Goal: Task Accomplishment & Management: Manage account settings

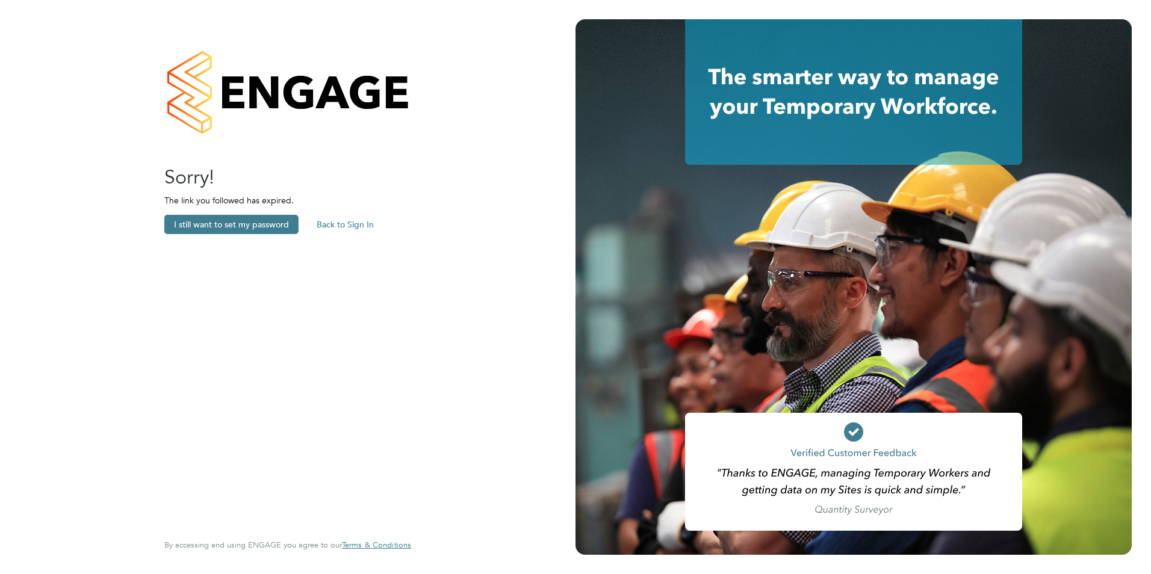
click at [344, 223] on button "Back to Sign In" at bounding box center [345, 224] width 76 height 19
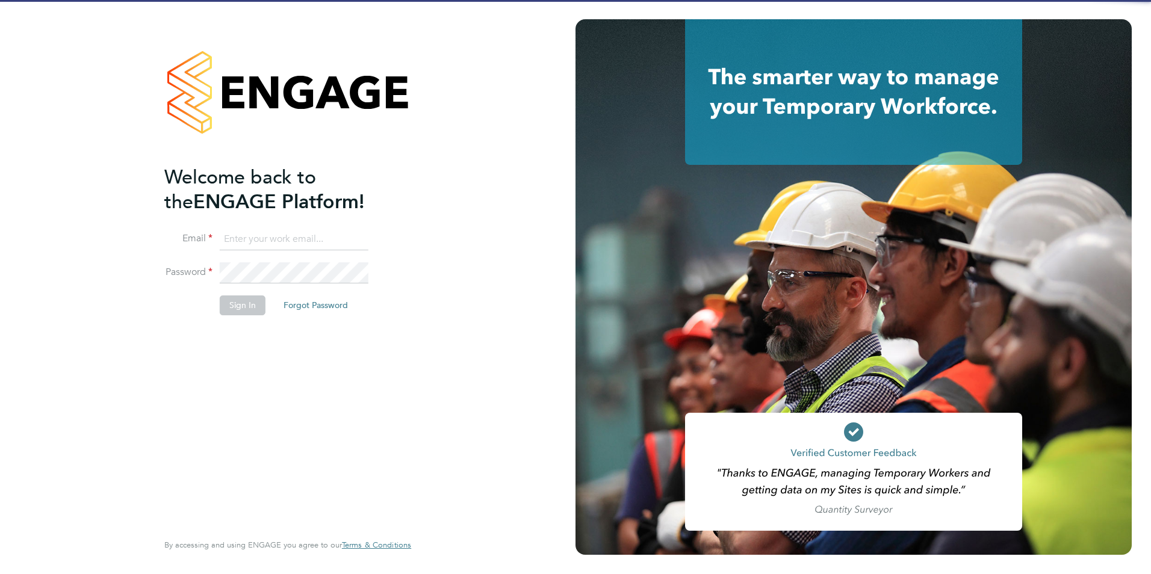
type input "[PERSON_NAME][EMAIL_ADDRESS][DOMAIN_NAME][PERSON_NAME]"
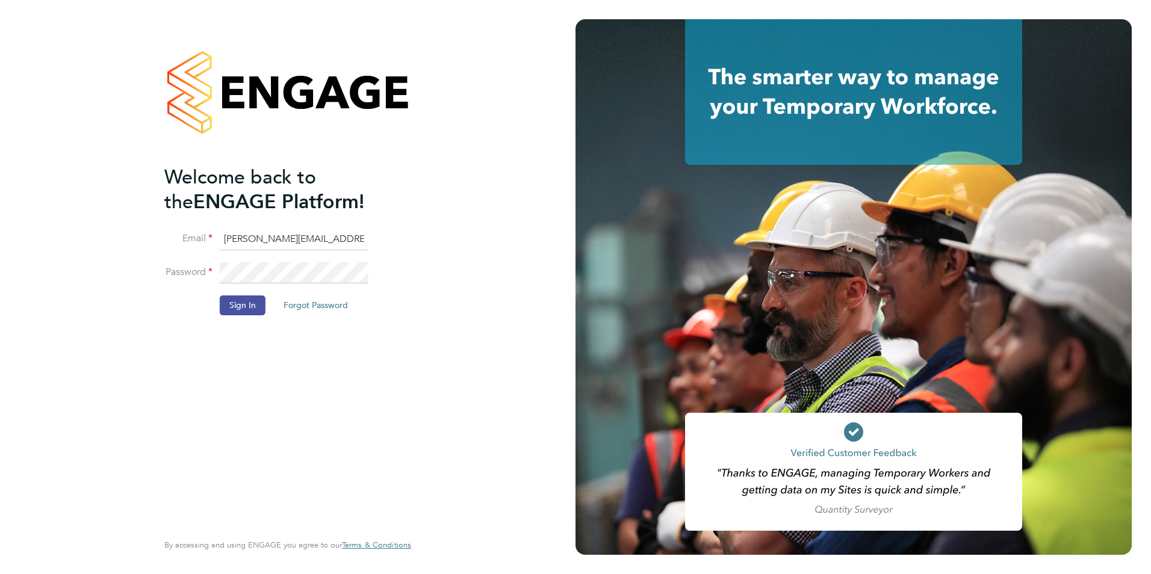
click at [237, 301] on button "Sign In" at bounding box center [243, 304] width 46 height 19
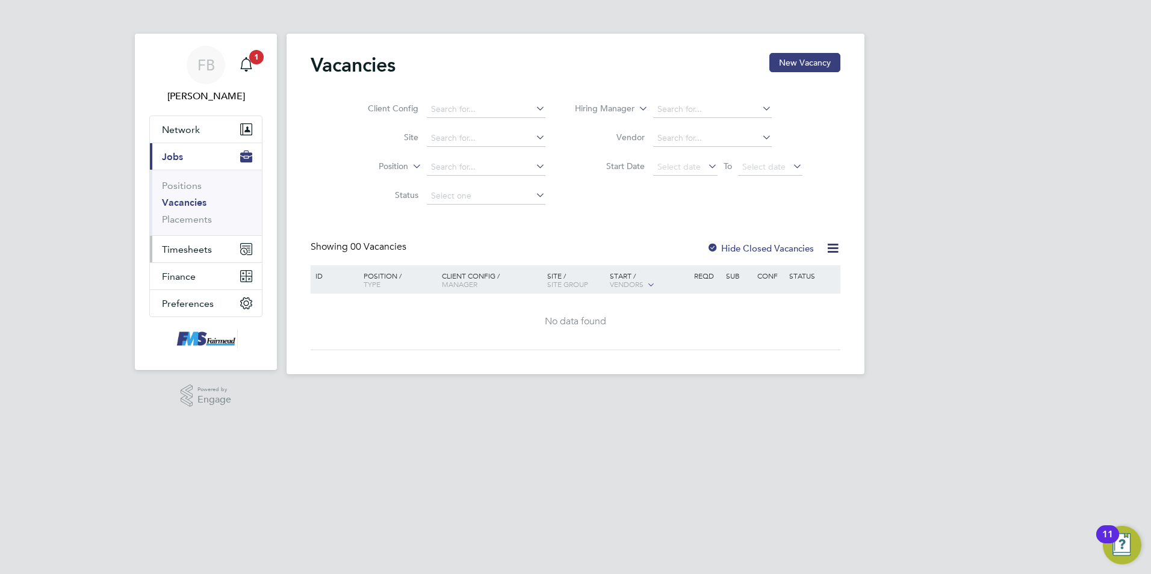
click at [190, 248] on span "Timesheets" at bounding box center [187, 249] width 50 height 11
click at [201, 248] on span "Timesheets" at bounding box center [187, 249] width 50 height 11
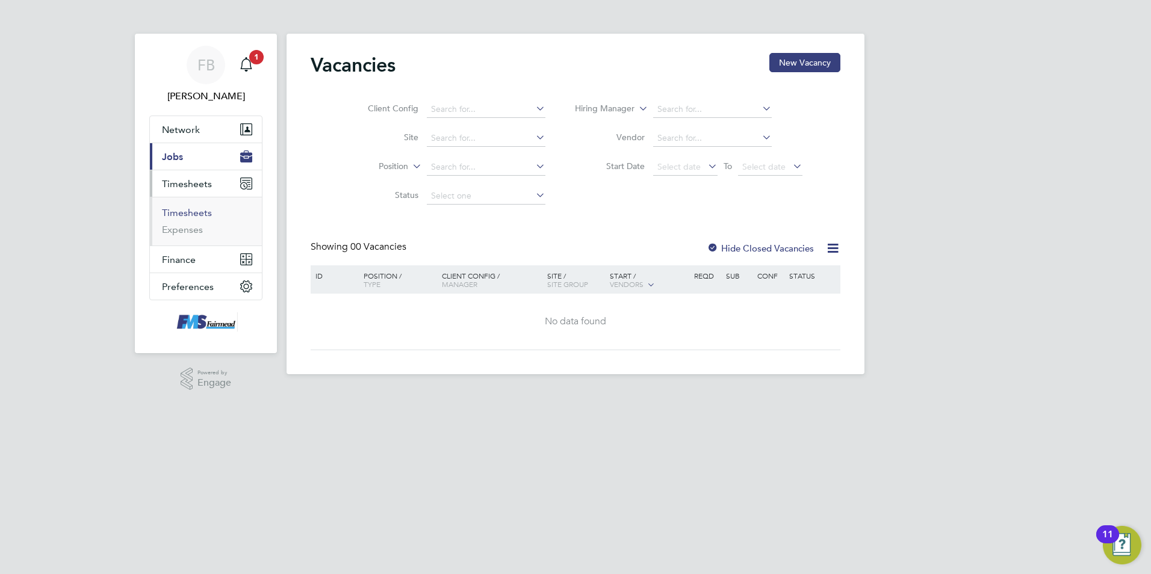
click at [193, 212] on link "Timesheets" at bounding box center [187, 212] width 50 height 11
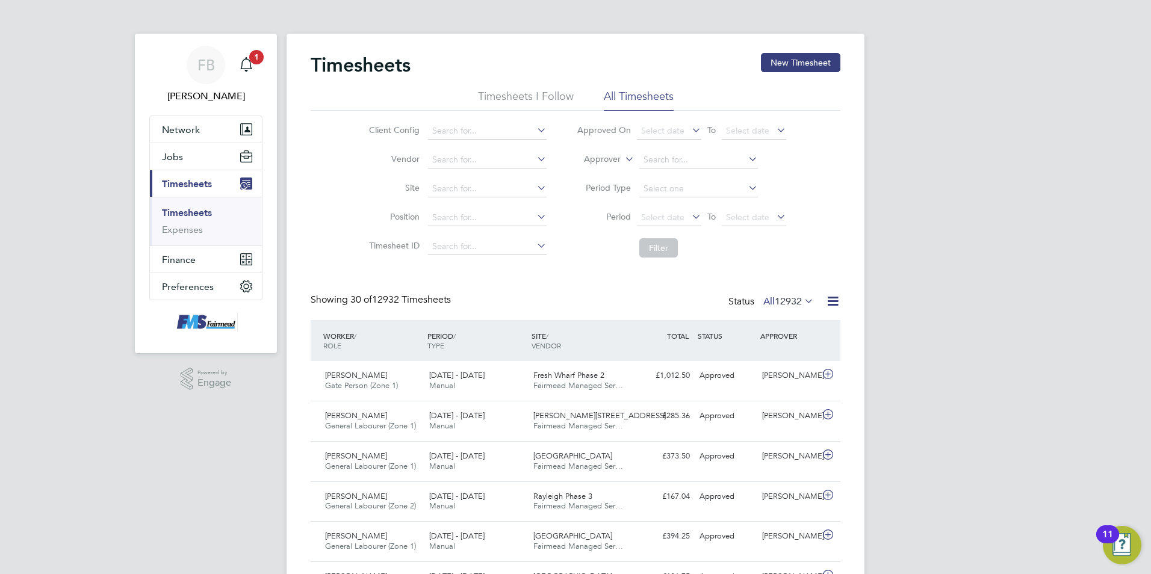
click at [622, 158] on icon at bounding box center [622, 155] width 0 height 11
click at [596, 172] on li "Worker" at bounding box center [591, 173] width 60 height 16
click at [654, 156] on input at bounding box center [698, 160] width 119 height 17
type input "d"
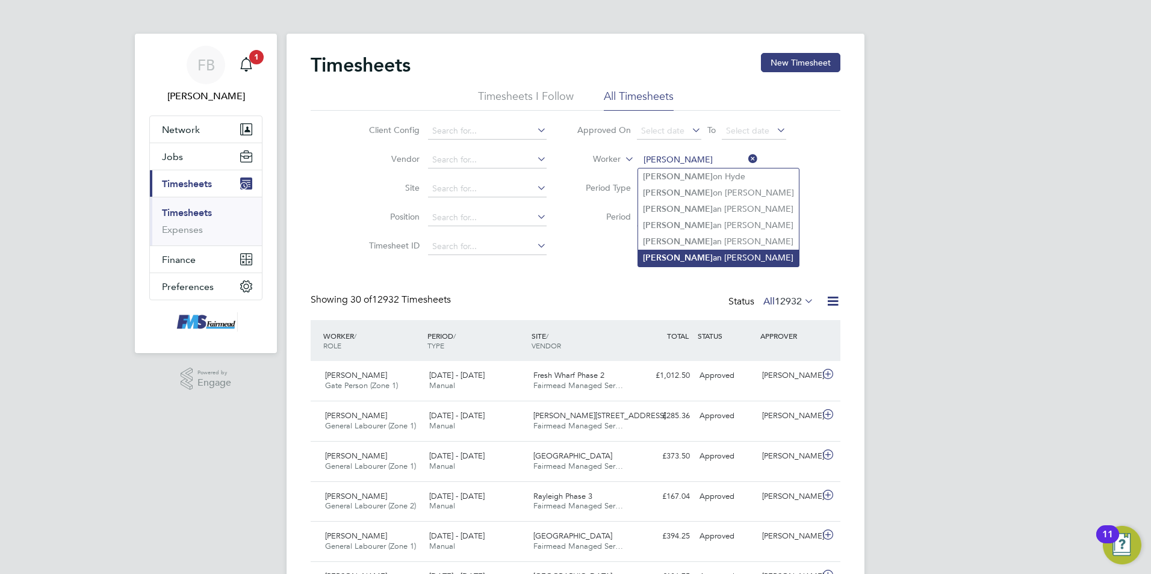
click at [702, 250] on li "Kier an Hammond" at bounding box center [718, 258] width 161 height 16
type input "Kieran Hammond"
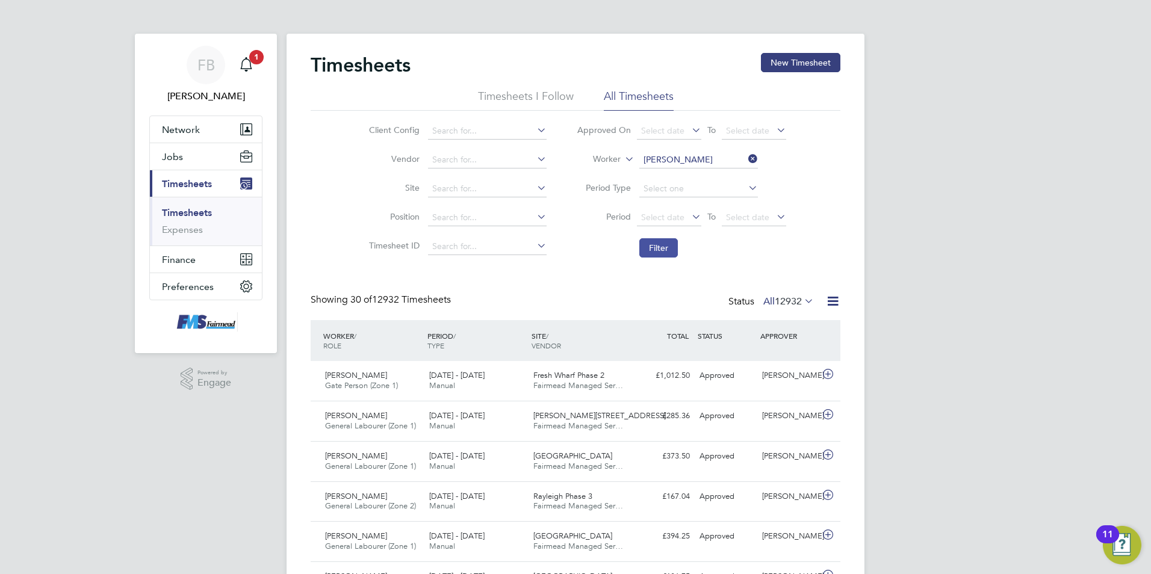
click at [654, 247] on button "Filter" at bounding box center [658, 247] width 39 height 19
click at [652, 378] on div "£852.30 Submitted" at bounding box center [663, 376] width 63 height 20
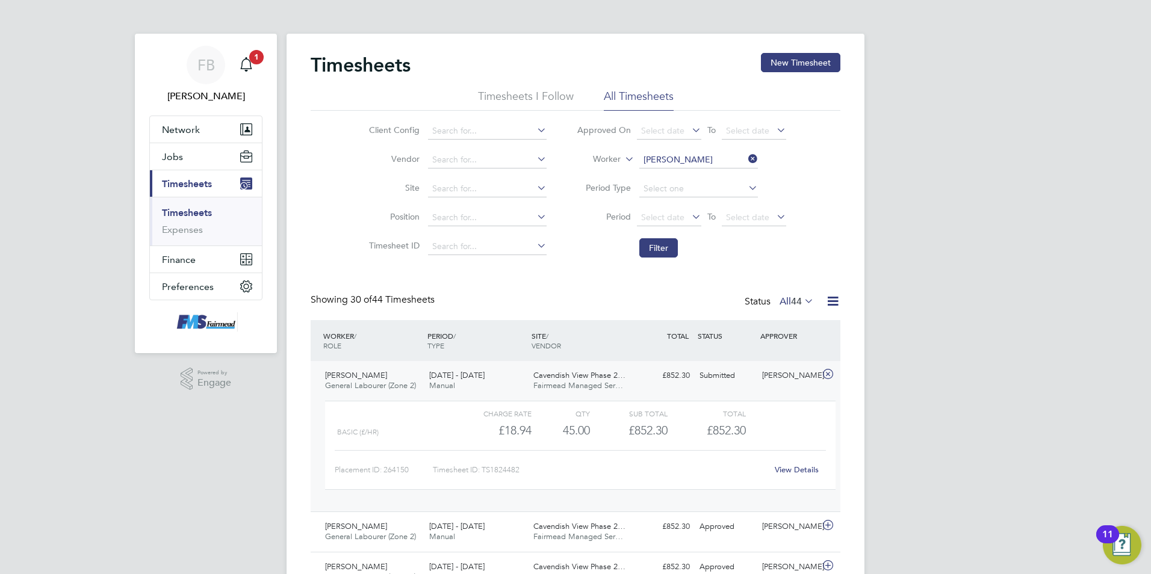
click at [805, 469] on link "View Details" at bounding box center [797, 470] width 44 height 10
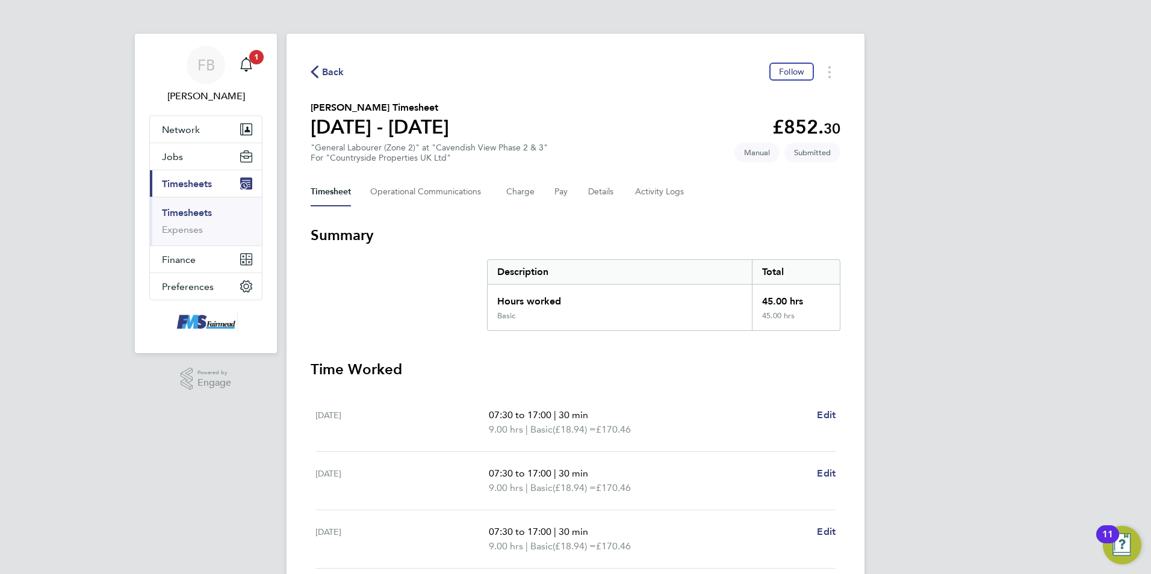
click at [333, 72] on span "Back" at bounding box center [333, 72] width 22 height 14
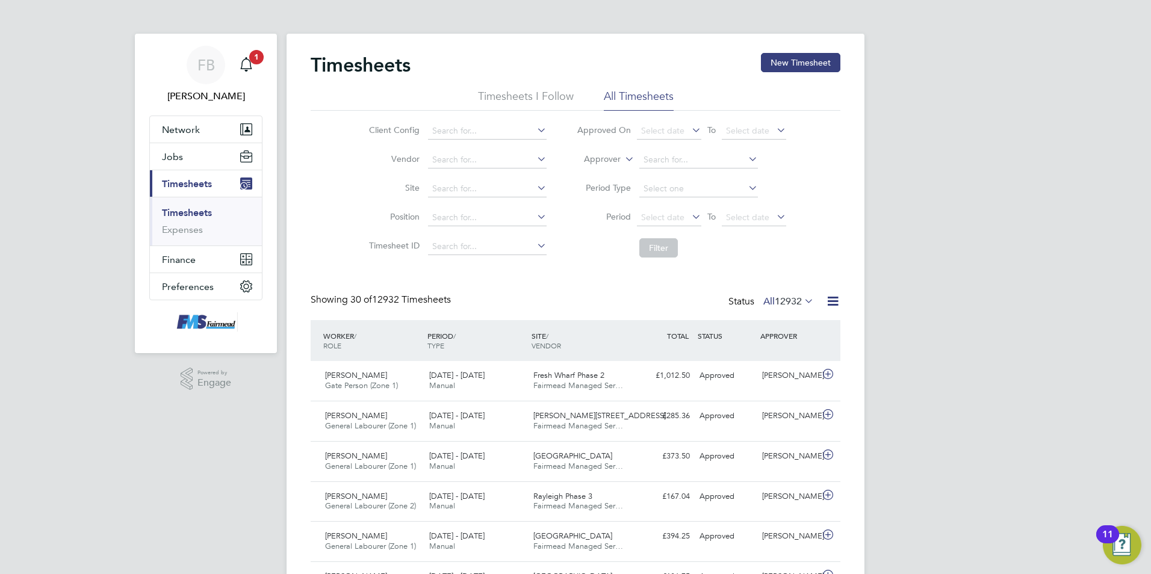
click at [622, 158] on icon at bounding box center [622, 155] width 0 height 11
click at [665, 158] on input at bounding box center [698, 160] width 119 height 17
type input "kieran"
click at [802, 298] on icon at bounding box center [802, 300] width 0 height 17
